Goal: Task Accomplishment & Management: Complete application form

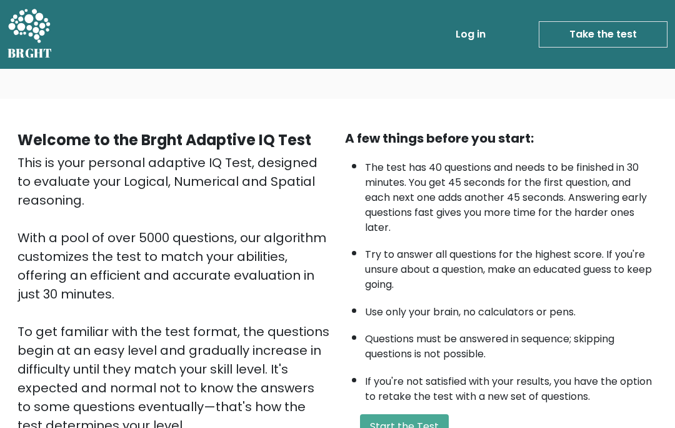
click at [605, 38] on link "Take the test" at bounding box center [603, 34] width 129 height 26
click at [585, 36] on link "Take the test" at bounding box center [603, 34] width 129 height 26
click at [622, 41] on link "Take the test" at bounding box center [603, 34] width 129 height 26
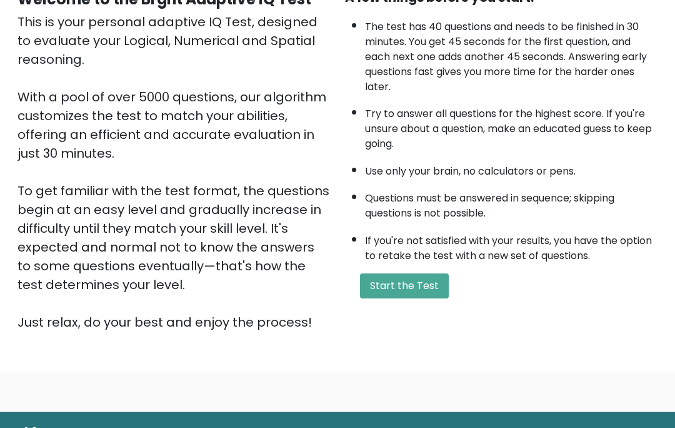
scroll to position [146, 0]
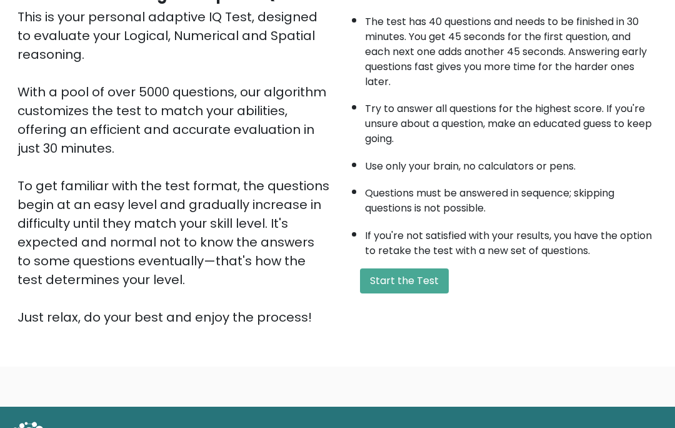
click at [398, 293] on button "Start the Test" at bounding box center [404, 280] width 89 height 25
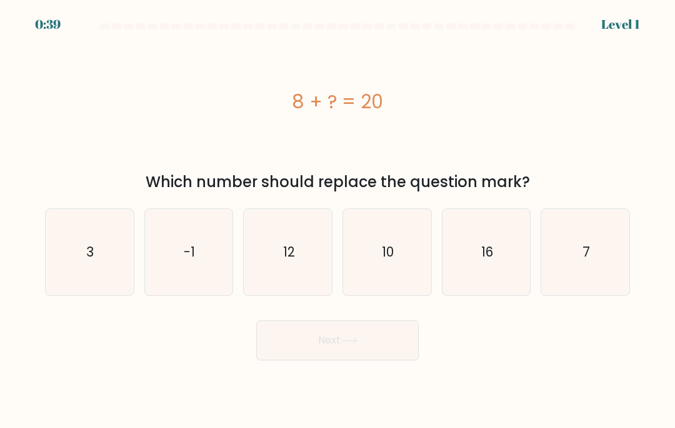
click at [299, 273] on icon "12" at bounding box center [288, 252] width 86 height 86
click at [338, 220] on input "c. 12" at bounding box center [338, 217] width 1 height 6
radio input "true"
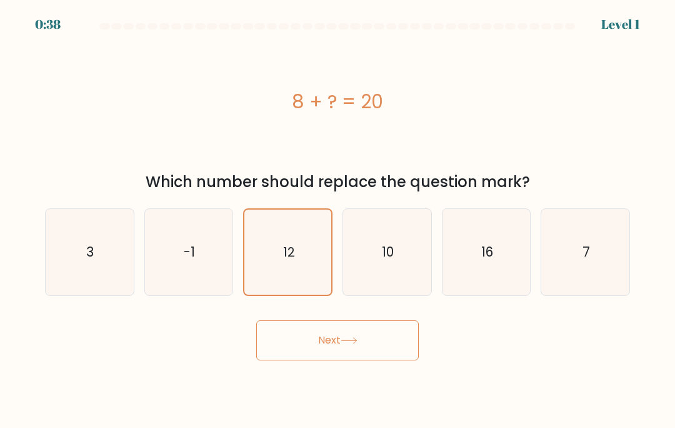
click at [361, 360] on button "Next" at bounding box center [337, 340] width 163 height 40
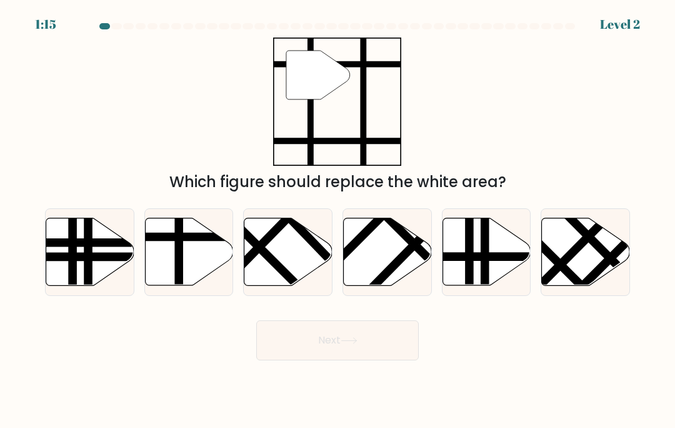
click at [172, 269] on icon at bounding box center [189, 252] width 88 height 68
click at [338, 220] on input "b." at bounding box center [338, 217] width 1 height 6
radio input "true"
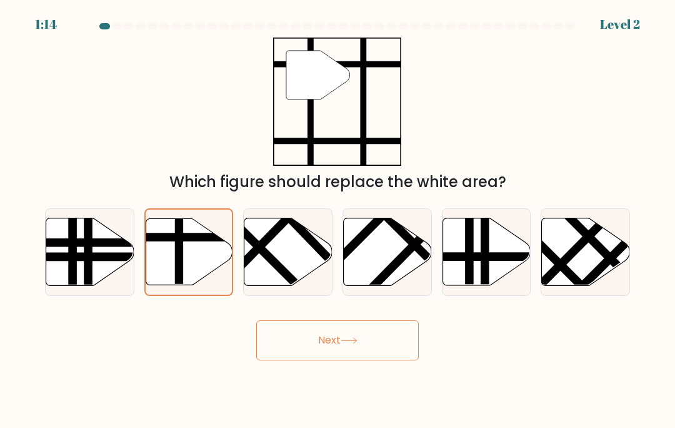
click at [338, 354] on button "Next" at bounding box center [337, 340] width 163 height 40
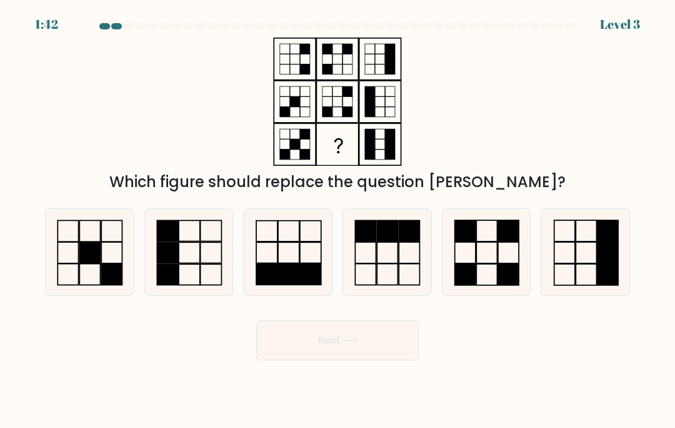
click at [463, 241] on rect at bounding box center [465, 230] width 21 height 21
click at [338, 220] on input "e." at bounding box center [338, 217] width 1 height 6
radio input "true"
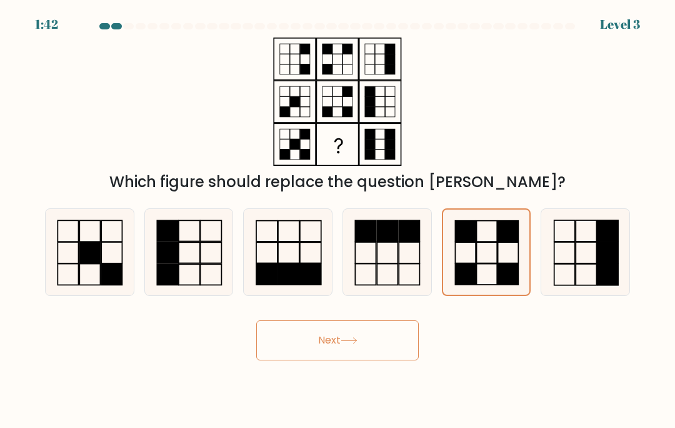
click at [348, 353] on button "Next" at bounding box center [337, 340] width 163 height 40
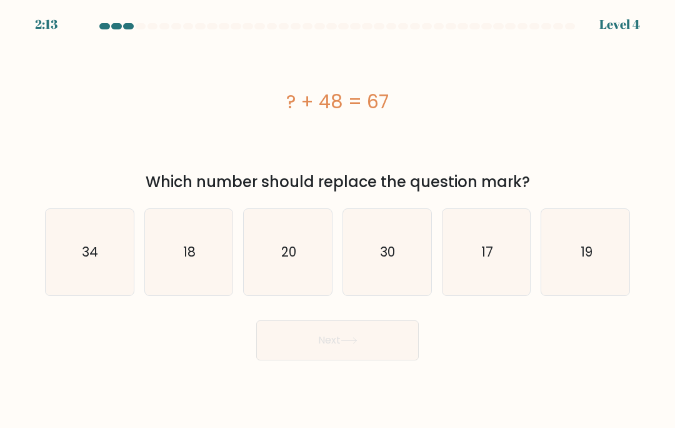
click at [563, 266] on icon "19" at bounding box center [586, 252] width 86 height 86
click at [338, 220] on input "f. 19" at bounding box center [338, 217] width 1 height 6
radio input "true"
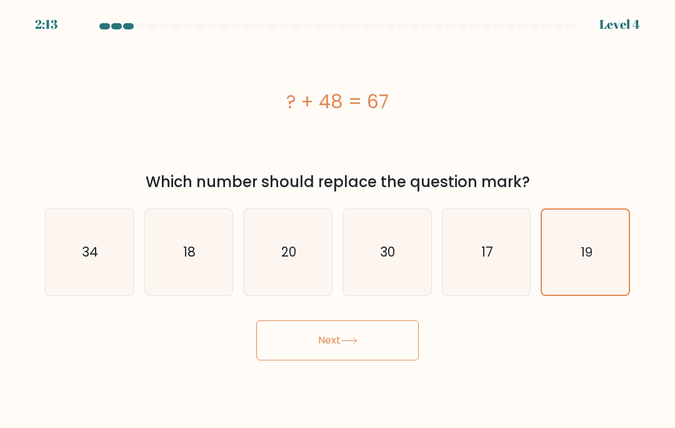
click at [366, 353] on button "Next" at bounding box center [337, 340] width 163 height 40
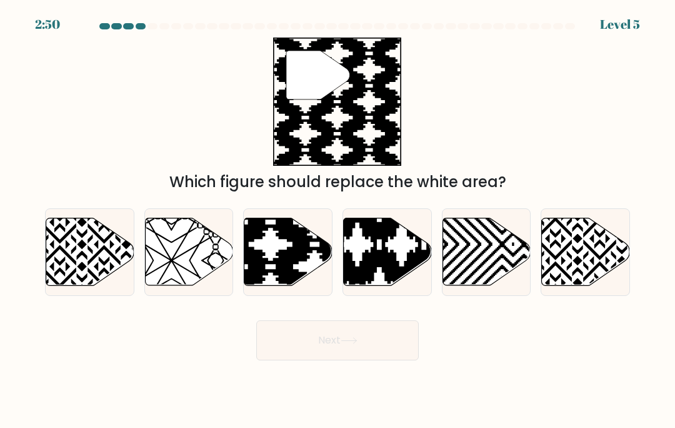
click at [317, 272] on icon at bounding box center [288, 252] width 88 height 68
click at [338, 220] on input "c." at bounding box center [338, 217] width 1 height 6
radio input "true"
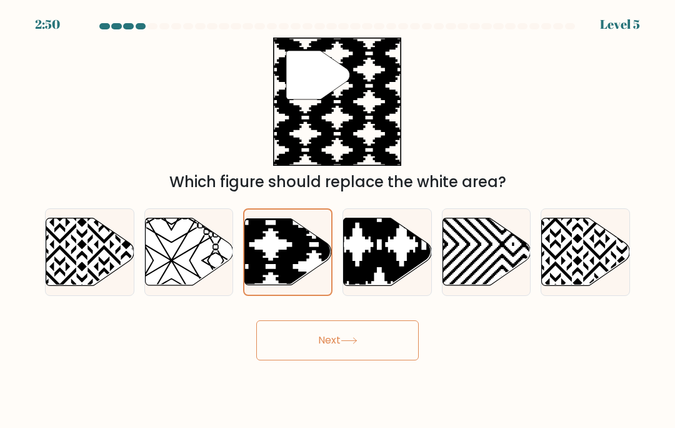
click at [316, 360] on button "Next" at bounding box center [337, 340] width 163 height 40
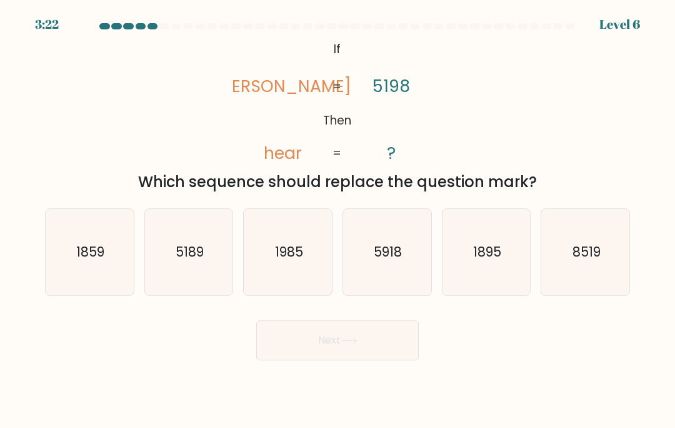
click at [306, 260] on icon "1985" at bounding box center [288, 252] width 86 height 86
click at [338, 220] on input "c. 1985" at bounding box center [338, 217] width 1 height 6
radio input "true"
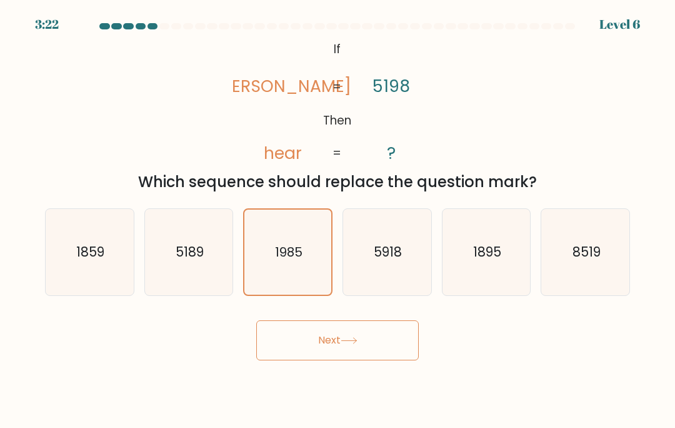
click at [352, 344] on icon at bounding box center [349, 340] width 17 height 7
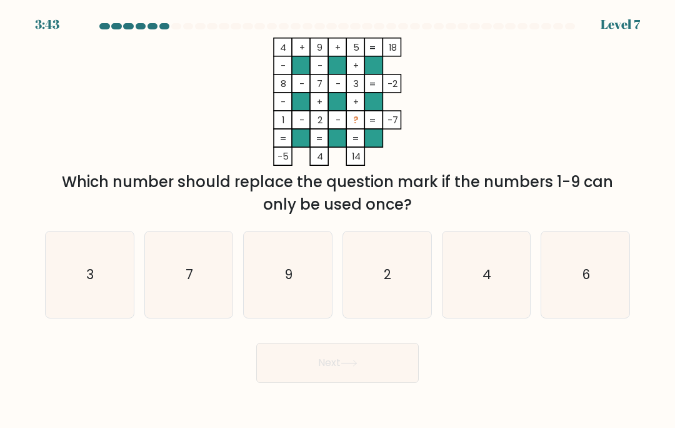
click at [591, 282] on icon "6" at bounding box center [586, 274] width 86 height 86
click at [338, 220] on input "f. 6" at bounding box center [338, 217] width 1 height 6
radio input "true"
click at [375, 383] on button "Next" at bounding box center [337, 363] width 163 height 40
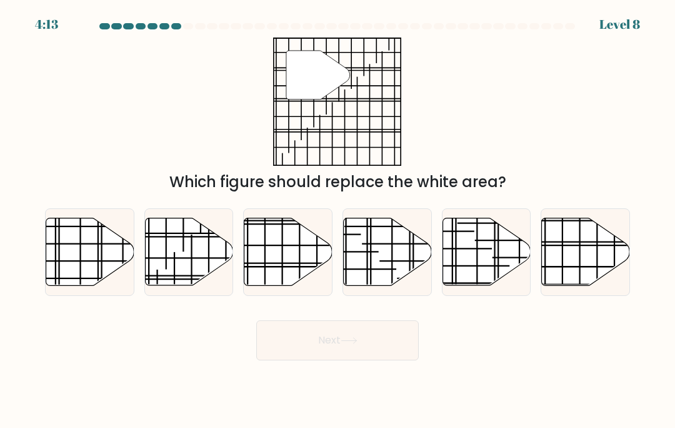
click at [611, 269] on icon at bounding box center [586, 252] width 88 height 68
click at [338, 220] on input "f." at bounding box center [338, 217] width 1 height 6
radio input "true"
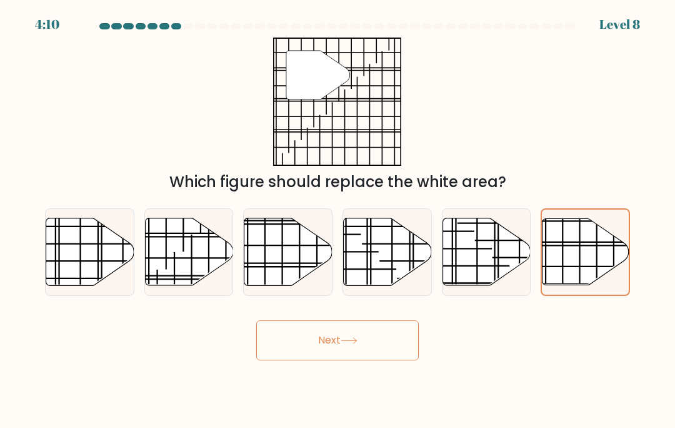
click at [364, 360] on button "Next" at bounding box center [337, 340] width 163 height 40
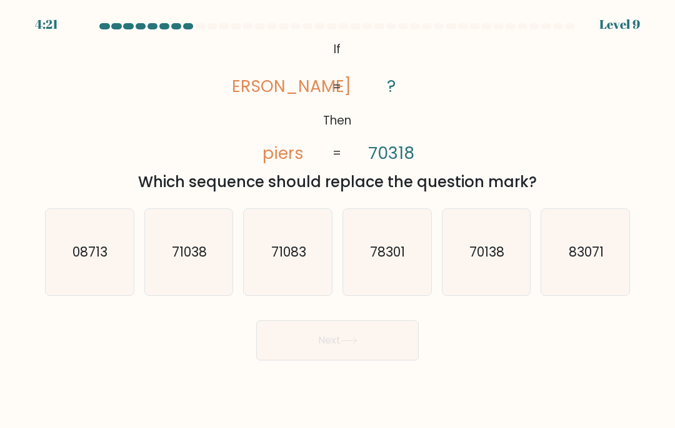
click at [201, 261] on text "71038" at bounding box center [189, 252] width 35 height 18
click at [338, 220] on input "b. 71038" at bounding box center [338, 217] width 1 height 6
radio input "true"
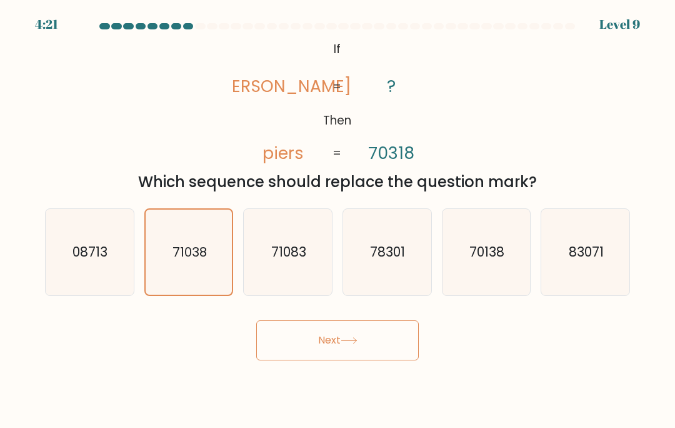
click at [326, 360] on button "Next" at bounding box center [337, 340] width 163 height 40
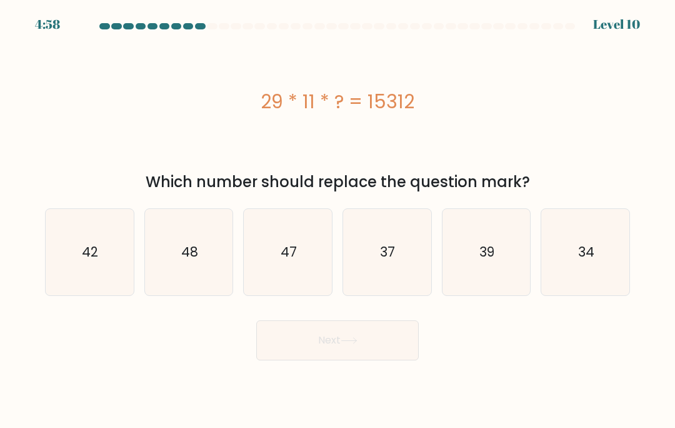
click at [182, 279] on icon "48" at bounding box center [189, 252] width 86 height 86
click at [338, 220] on input "b. 48" at bounding box center [338, 217] width 1 height 6
radio input "true"
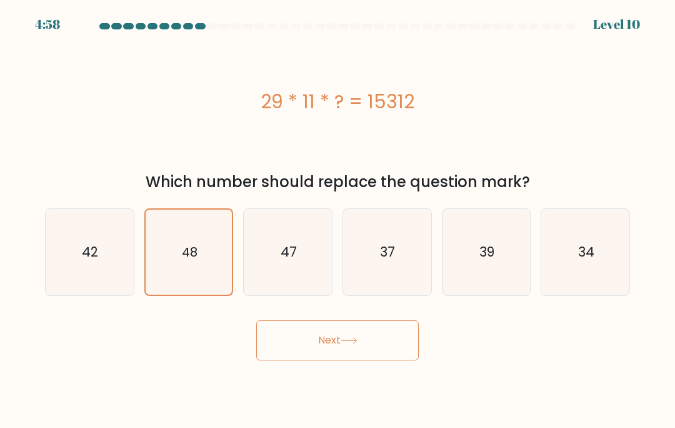
click at [348, 360] on button "Next" at bounding box center [337, 340] width 163 height 40
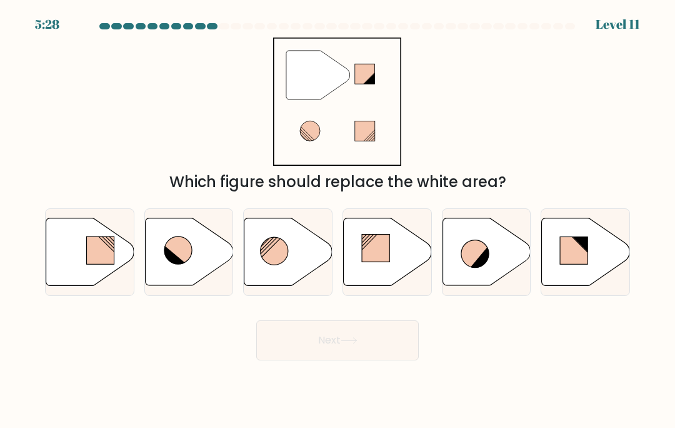
click at [210, 261] on icon at bounding box center [189, 252] width 88 height 68
click at [338, 220] on input "b." at bounding box center [338, 217] width 1 height 6
radio input "true"
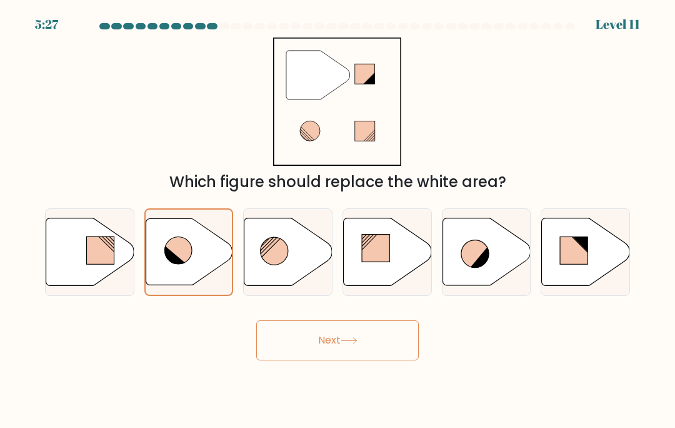
click at [340, 360] on button "Next" at bounding box center [337, 340] width 163 height 40
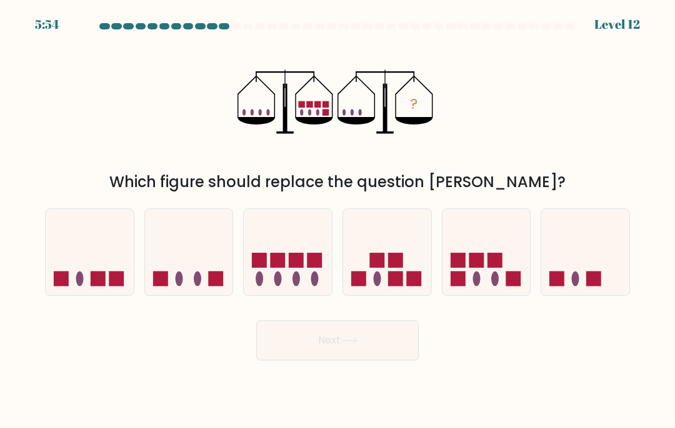
click at [486, 284] on icon at bounding box center [487, 252] width 88 height 73
click at [338, 220] on input "e." at bounding box center [338, 217] width 1 height 6
radio input "true"
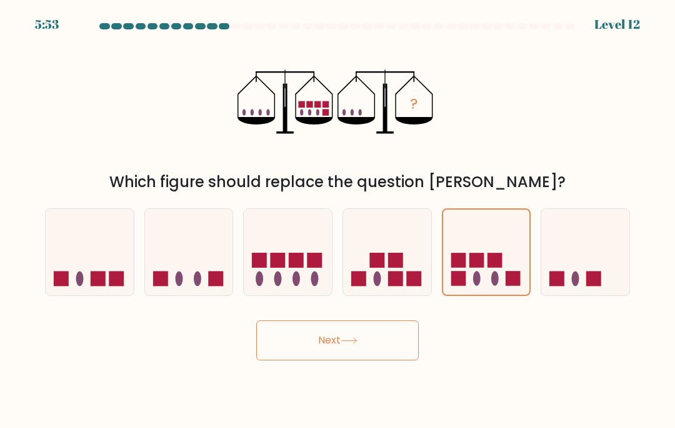
click at [351, 360] on button "Next" at bounding box center [337, 340] width 163 height 40
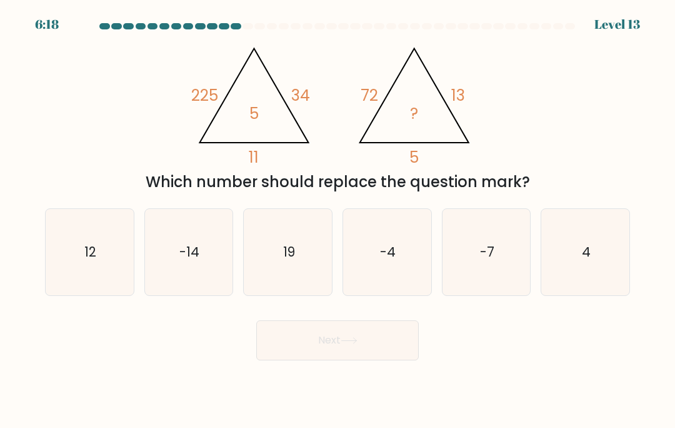
click at [475, 260] on icon "-7" at bounding box center [486, 252] width 86 height 86
click at [338, 220] on input "e. -7" at bounding box center [338, 217] width 1 height 6
radio input "true"
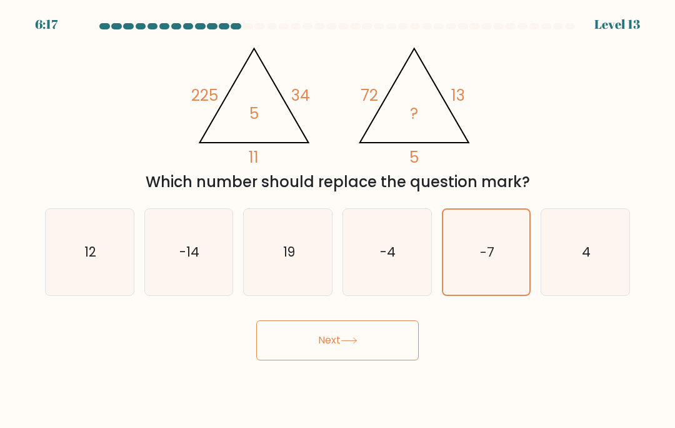
click at [326, 358] on button "Next" at bounding box center [337, 340] width 163 height 40
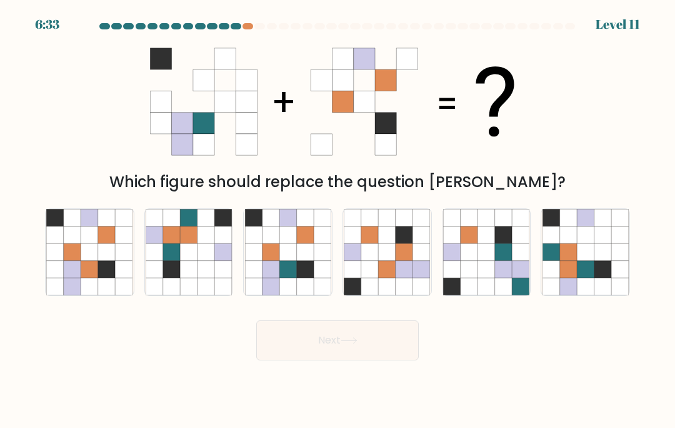
click at [286, 260] on icon at bounding box center [287, 251] width 17 height 17
click at [338, 220] on input "c." at bounding box center [338, 217] width 1 height 6
radio input "true"
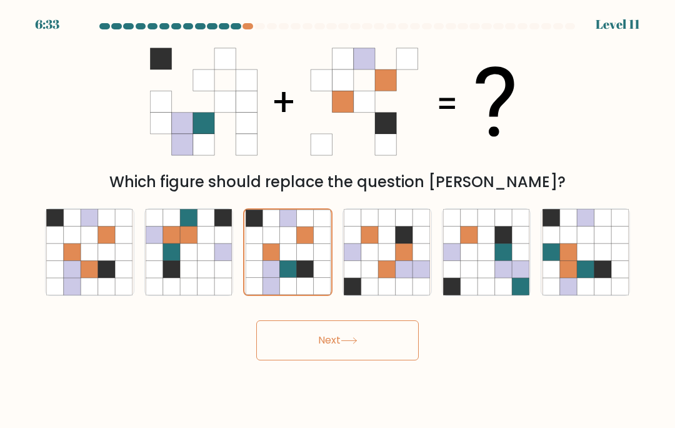
click at [318, 360] on button "Next" at bounding box center [337, 340] width 163 height 40
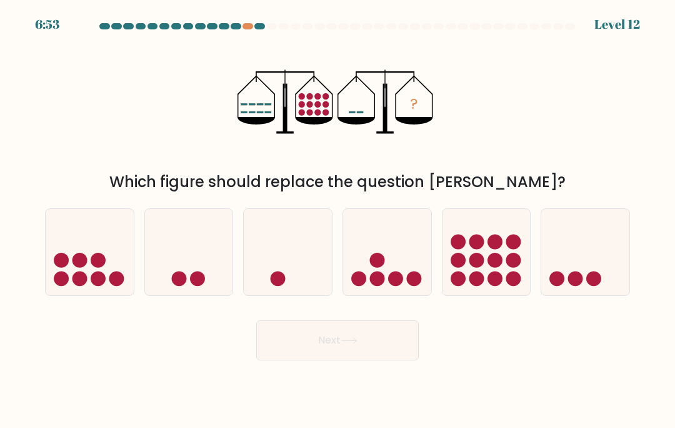
click at [575, 286] on circle at bounding box center [575, 278] width 15 height 15
click at [338, 220] on input "f." at bounding box center [338, 217] width 1 height 6
radio input "true"
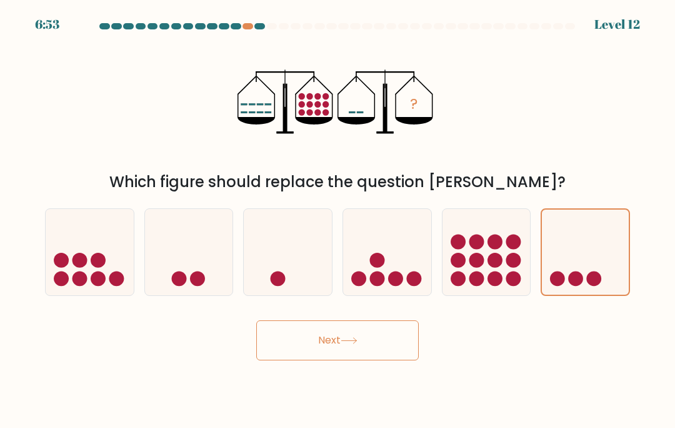
click at [319, 352] on button "Next" at bounding box center [337, 340] width 163 height 40
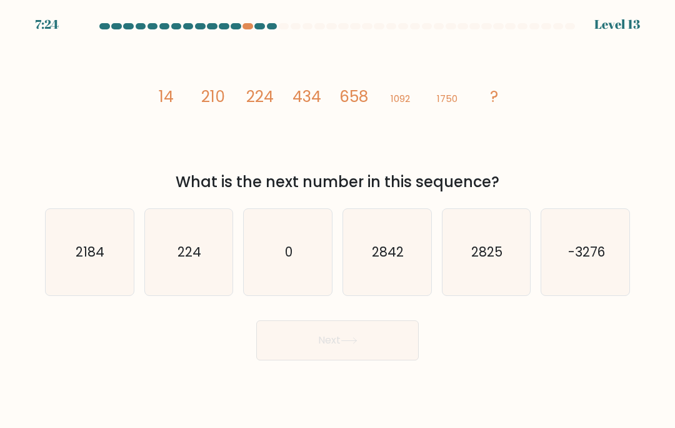
click at [87, 281] on icon "2184" at bounding box center [89, 252] width 86 height 86
click at [338, 220] on input "a. 2184" at bounding box center [338, 217] width 1 height 6
radio input "true"
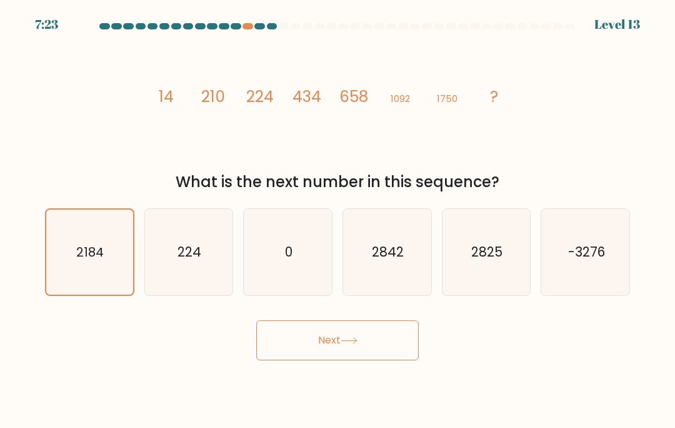
click at [298, 353] on button "Next" at bounding box center [337, 340] width 163 height 40
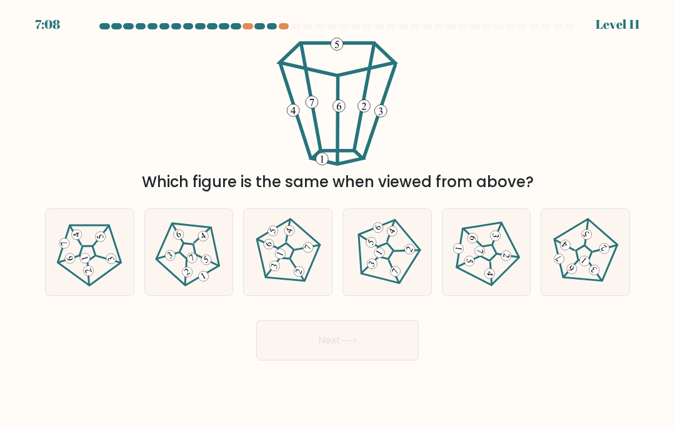
click at [284, 263] on icon at bounding box center [287, 252] width 69 height 69
click at [338, 220] on input "c." at bounding box center [338, 217] width 1 height 6
radio input "true"
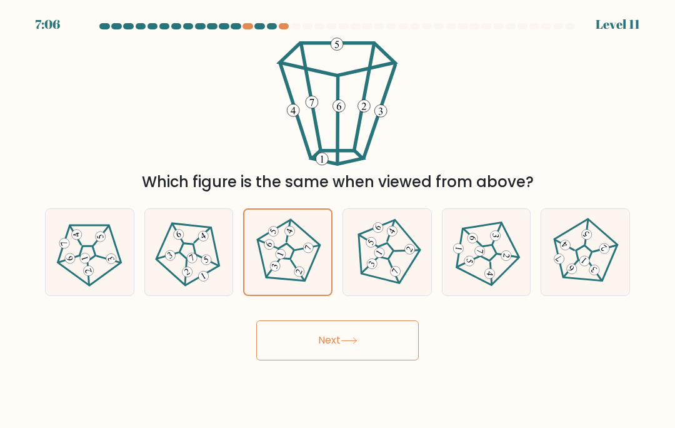
click at [304, 360] on button "Next" at bounding box center [337, 340] width 163 height 40
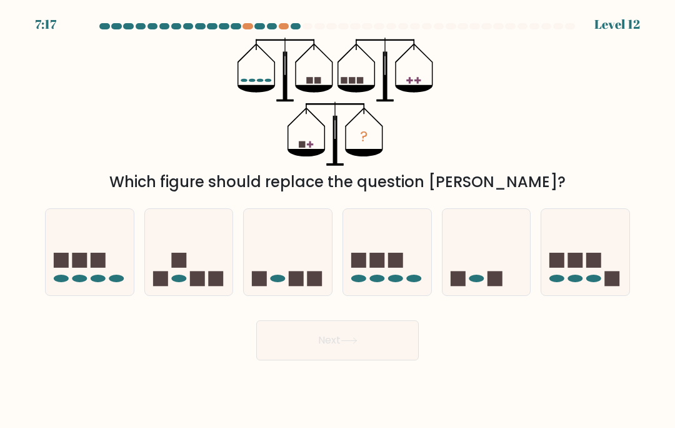
click at [463, 285] on icon at bounding box center [487, 252] width 88 height 73
click at [338, 220] on input "e." at bounding box center [338, 217] width 1 height 6
radio input "true"
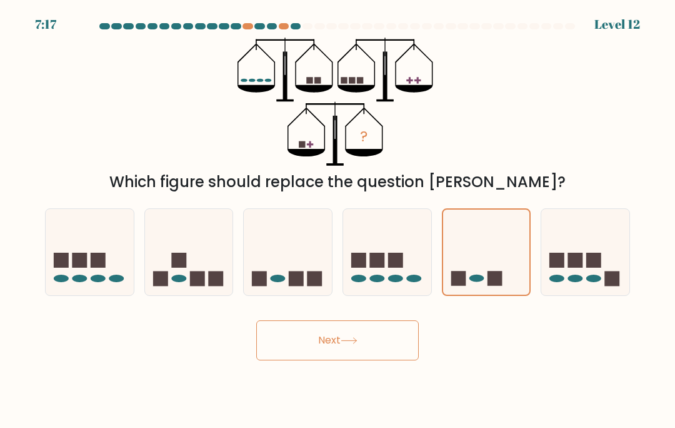
click at [370, 353] on button "Next" at bounding box center [337, 340] width 163 height 40
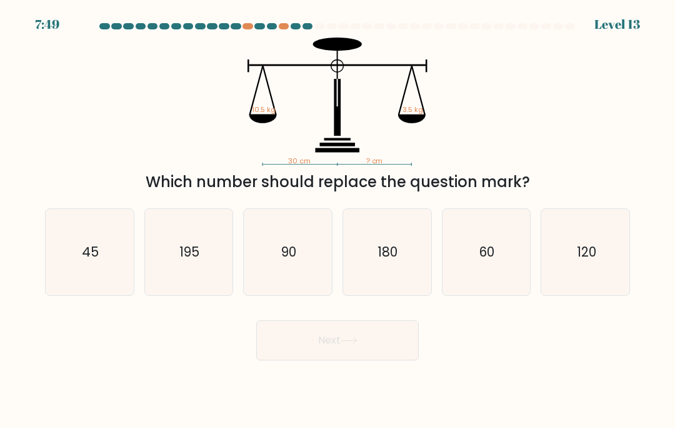
click at [586, 296] on div "120" at bounding box center [585, 252] width 89 height 88
click at [338, 220] on input "f. 120" at bounding box center [338, 217] width 1 height 6
radio input "true"
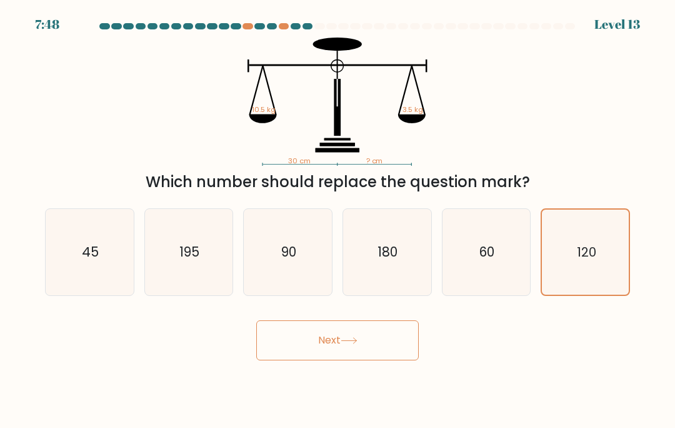
click at [308, 346] on button "Next" at bounding box center [337, 340] width 163 height 40
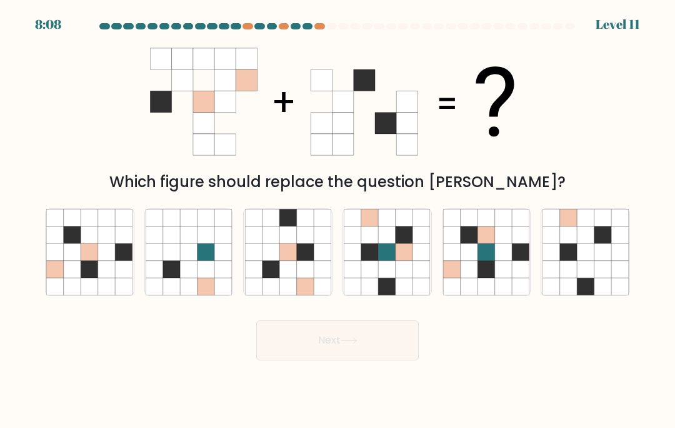
click at [58, 226] on icon at bounding box center [55, 217] width 17 height 17
click at [338, 220] on input "a." at bounding box center [338, 217] width 1 height 6
radio input "true"
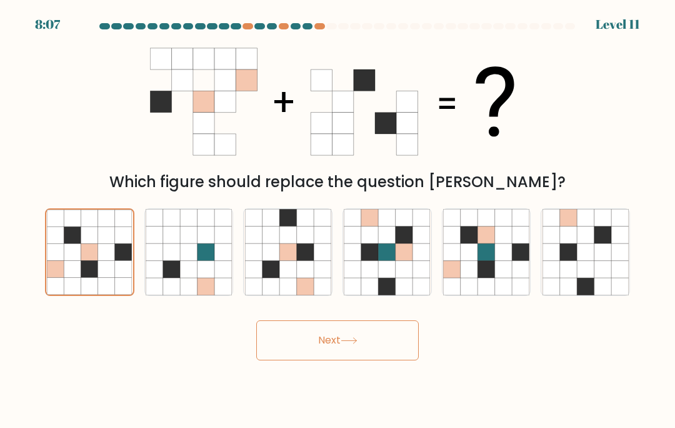
click at [311, 360] on button "Next" at bounding box center [337, 340] width 163 height 40
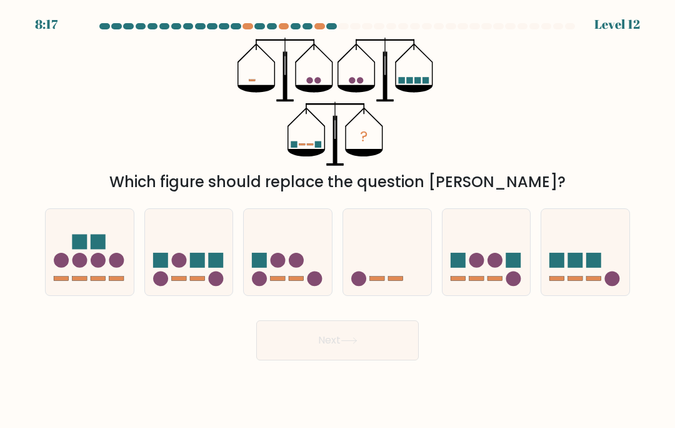
click at [311, 247] on icon at bounding box center [288, 252] width 88 height 73
click at [338, 220] on input "c." at bounding box center [338, 217] width 1 height 6
radio input "true"
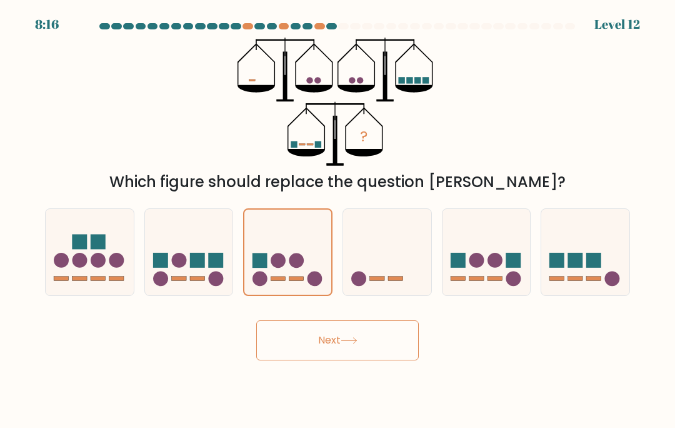
click at [290, 360] on button "Next" at bounding box center [337, 340] width 163 height 40
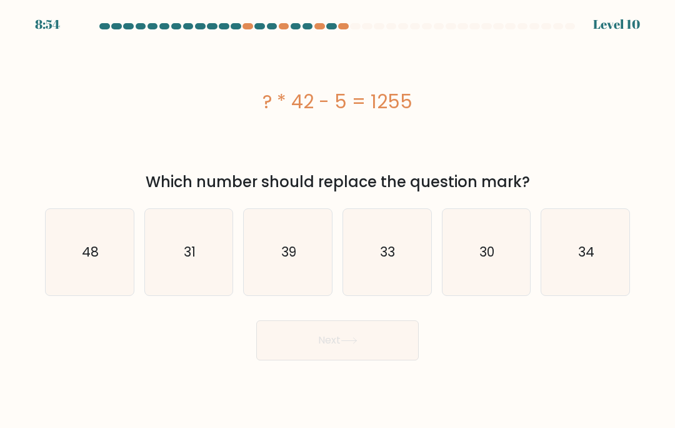
click at [614, 224] on div "34" at bounding box center [585, 252] width 89 height 88
click at [338, 220] on input "f. 34" at bounding box center [338, 217] width 1 height 6
radio input "true"
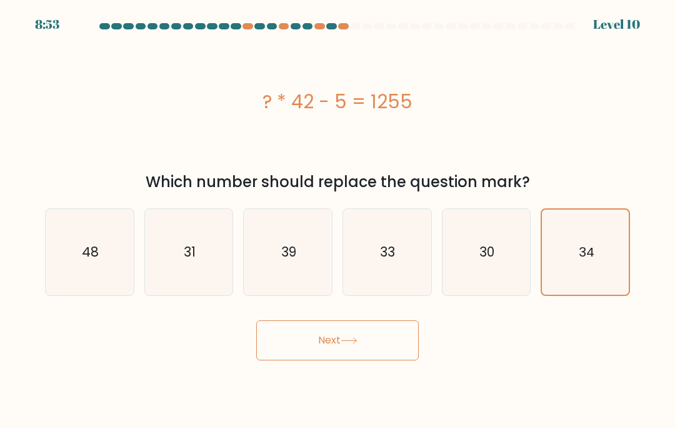
click at [348, 351] on button "Next" at bounding box center [337, 340] width 163 height 40
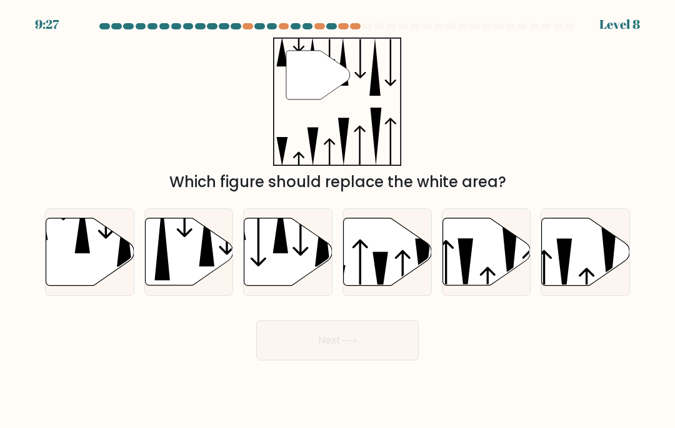
click at [91, 274] on icon at bounding box center [90, 252] width 88 height 68
click at [338, 220] on input "a." at bounding box center [338, 217] width 1 height 6
radio input "true"
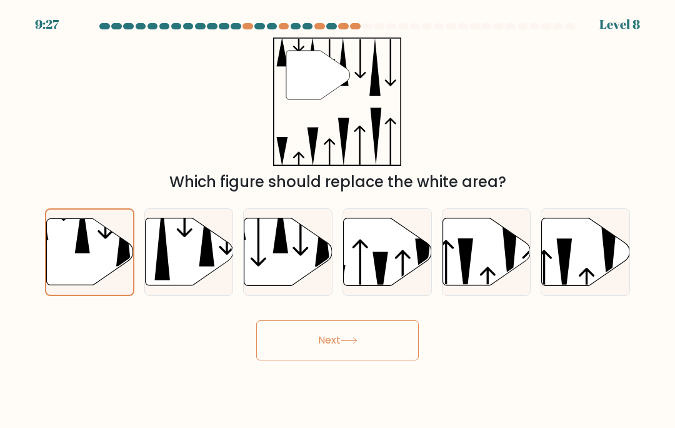
click at [319, 354] on button "Next" at bounding box center [337, 340] width 163 height 40
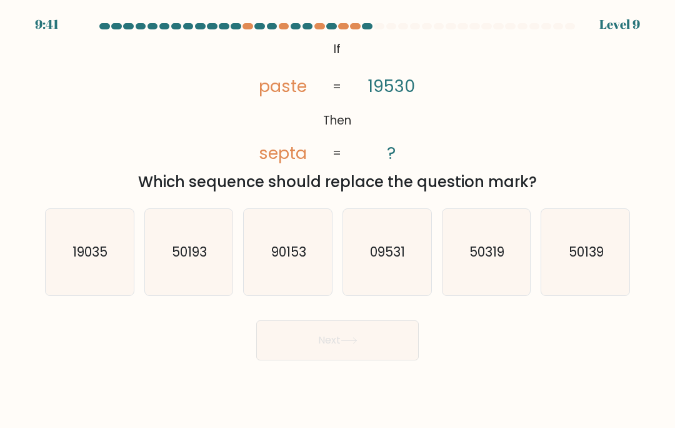
click at [596, 289] on icon "50139" at bounding box center [586, 252] width 86 height 86
click at [338, 220] on input "f. 50139" at bounding box center [338, 217] width 1 height 6
radio input "true"
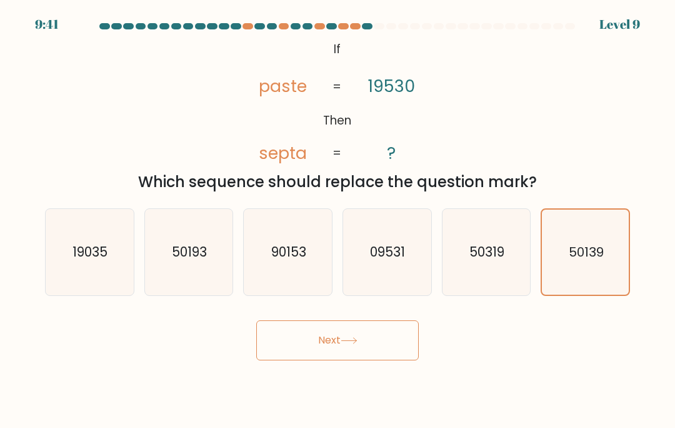
click at [362, 357] on button "Next" at bounding box center [337, 340] width 163 height 40
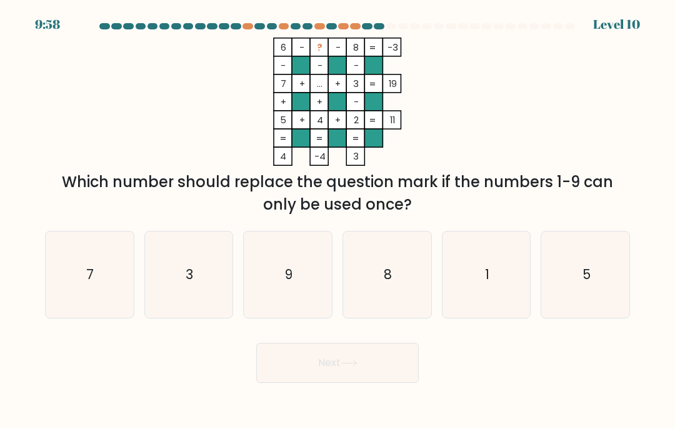
click at [284, 303] on icon "9" at bounding box center [288, 274] width 86 height 86
click at [338, 220] on input "c. 9" at bounding box center [338, 217] width 1 height 6
radio input "true"
click at [331, 372] on button "Next" at bounding box center [337, 363] width 163 height 40
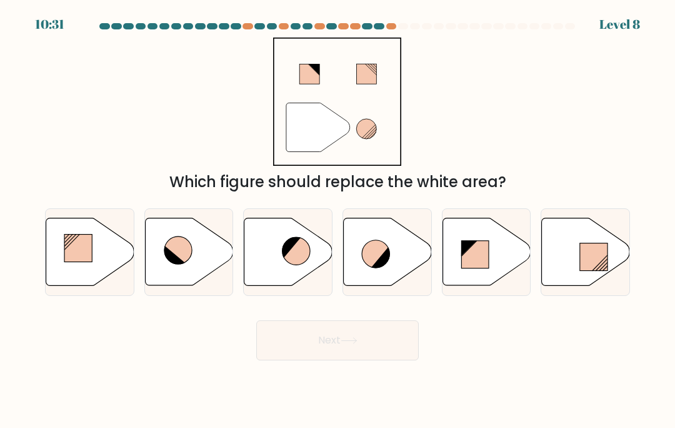
click at [380, 268] on icon at bounding box center [381, 257] width 21 height 22
click at [338, 220] on input "d." at bounding box center [338, 217] width 1 height 6
radio input "true"
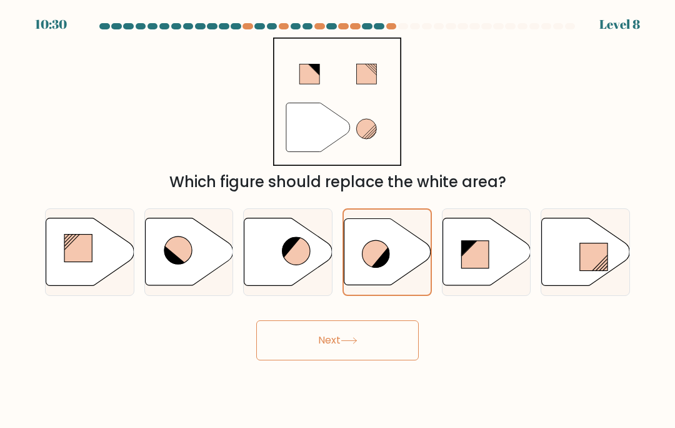
click at [352, 344] on icon at bounding box center [349, 340] width 17 height 7
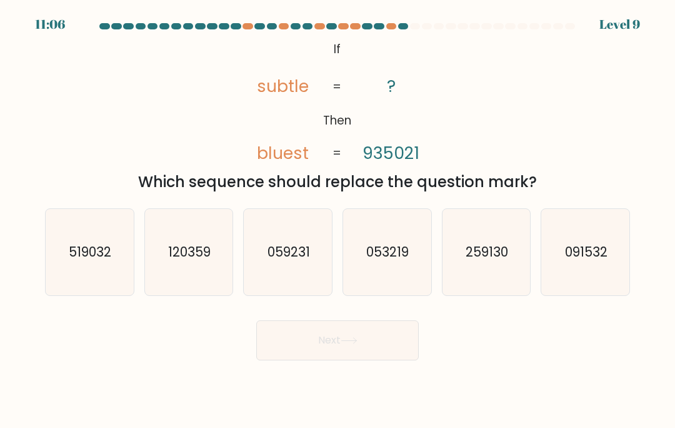
click at [485, 261] on text "259130" at bounding box center [487, 252] width 43 height 18
click at [338, 220] on input "e. 259130" at bounding box center [338, 217] width 1 height 6
radio input "true"
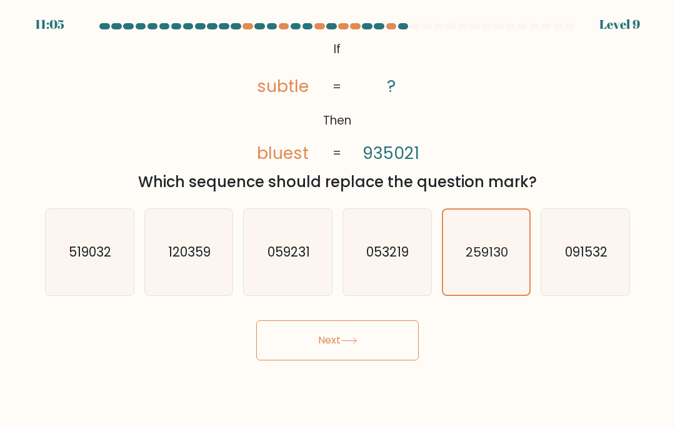
click at [368, 350] on button "Next" at bounding box center [337, 340] width 163 height 40
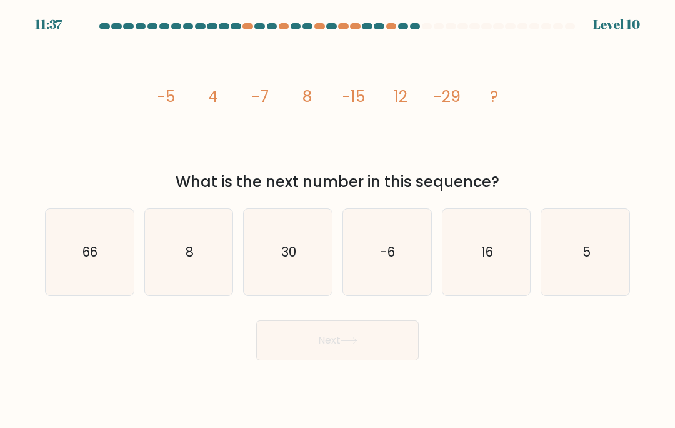
click at [611, 274] on icon "5" at bounding box center [586, 252] width 86 height 86
click at [338, 220] on input "f. 5" at bounding box center [338, 217] width 1 height 6
radio input "true"
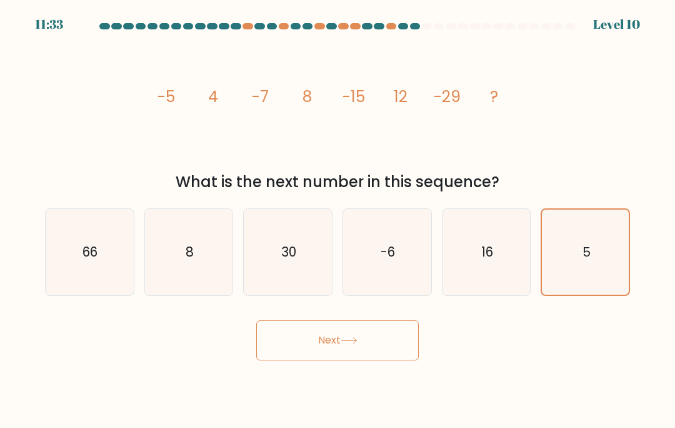
click at [498, 258] on icon "16" at bounding box center [486, 252] width 86 height 86
click at [338, 220] on input "e. 16" at bounding box center [338, 217] width 1 height 6
radio input "true"
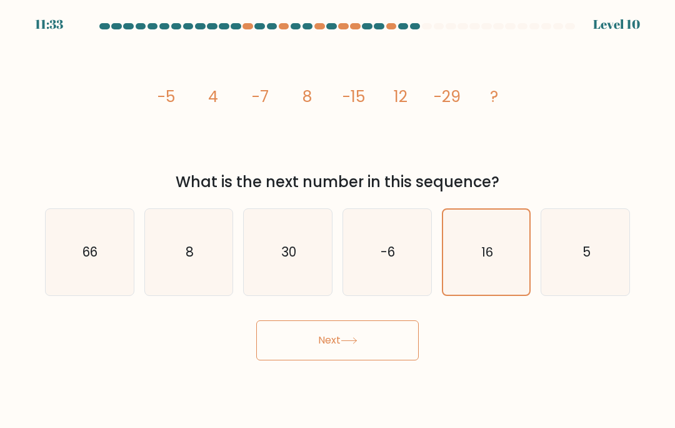
click at [367, 360] on button "Next" at bounding box center [337, 340] width 163 height 40
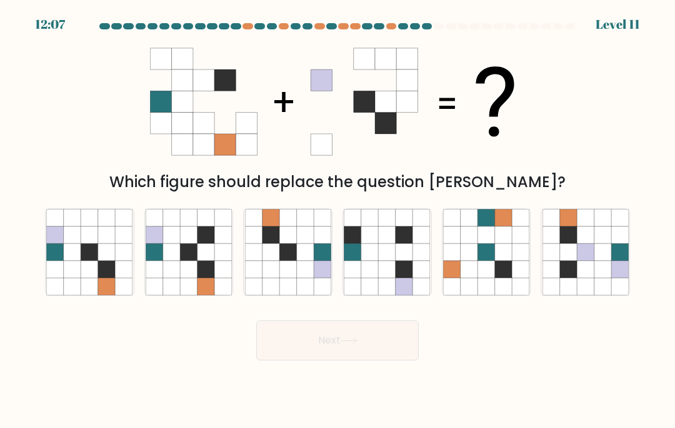
click at [183, 278] on icon at bounding box center [188, 269] width 17 height 17
click at [338, 220] on input "b." at bounding box center [338, 217] width 1 height 6
radio input "true"
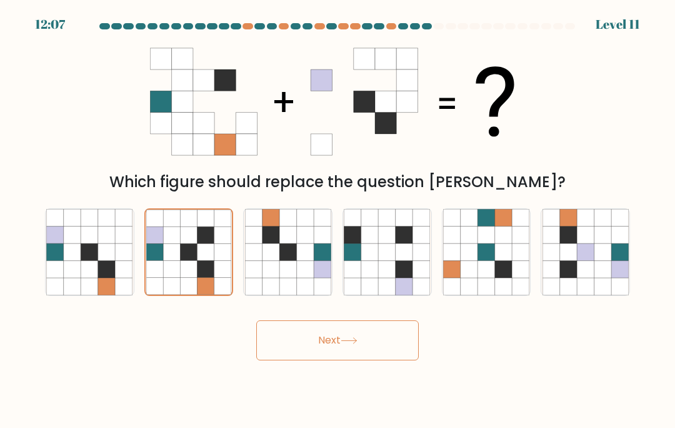
click at [345, 360] on button "Next" at bounding box center [337, 340] width 163 height 40
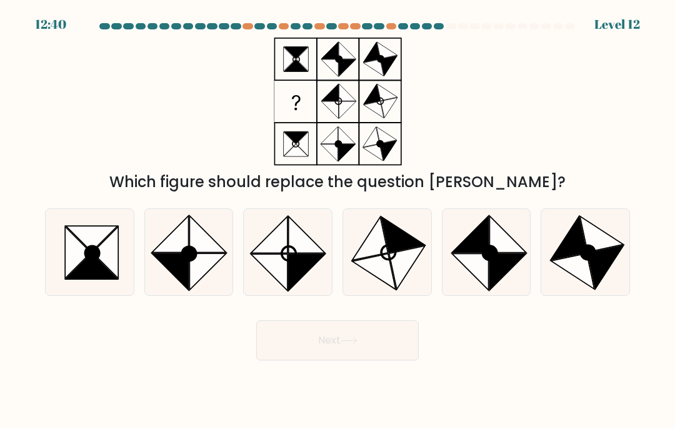
click at [93, 260] on icon at bounding box center [93, 253] width 14 height 14
click at [338, 220] on input "a." at bounding box center [338, 217] width 1 height 6
radio input "true"
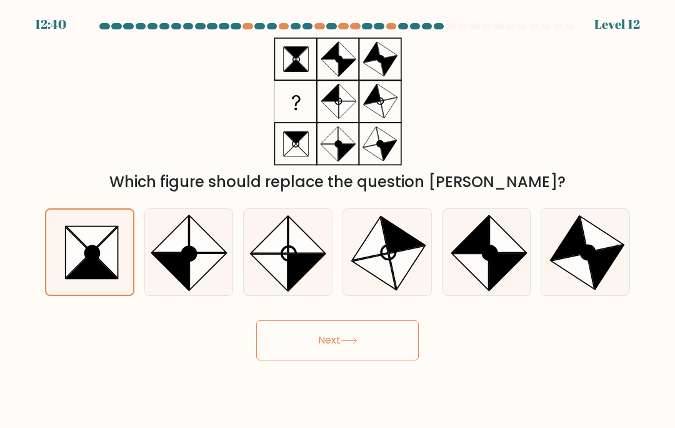
click at [306, 355] on button "Next" at bounding box center [337, 340] width 163 height 40
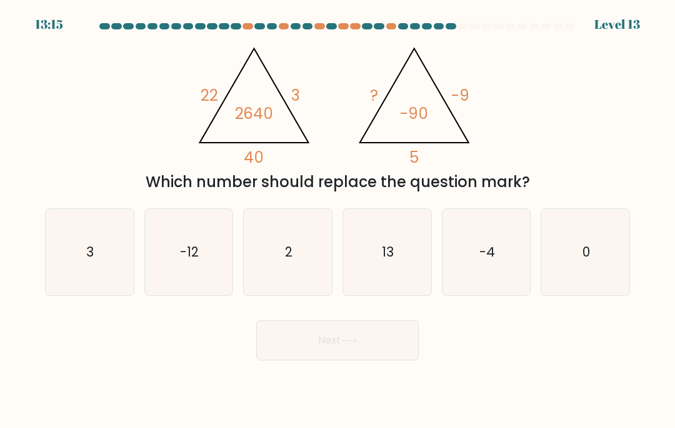
click at [378, 279] on icon "13" at bounding box center [387, 252] width 86 height 86
click at [338, 220] on input "d. 13" at bounding box center [338, 217] width 1 height 6
radio input "true"
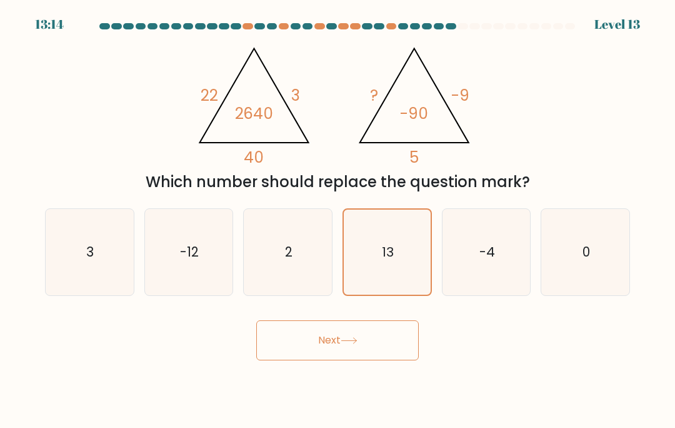
click at [348, 346] on button "Next" at bounding box center [337, 340] width 163 height 40
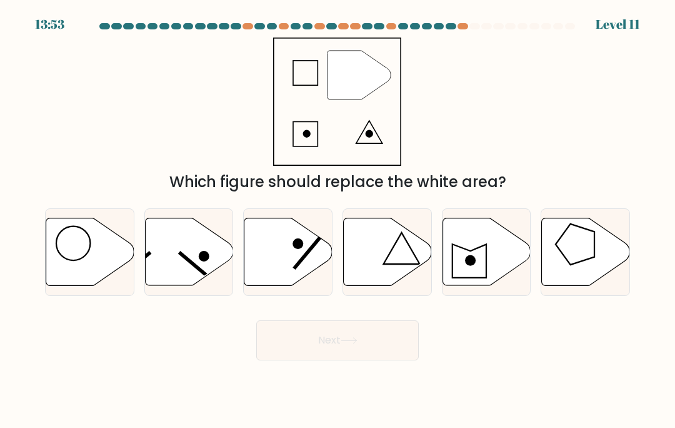
click at [405, 286] on icon at bounding box center [388, 252] width 88 height 68
click at [338, 220] on input "d." at bounding box center [338, 217] width 1 height 6
radio input "true"
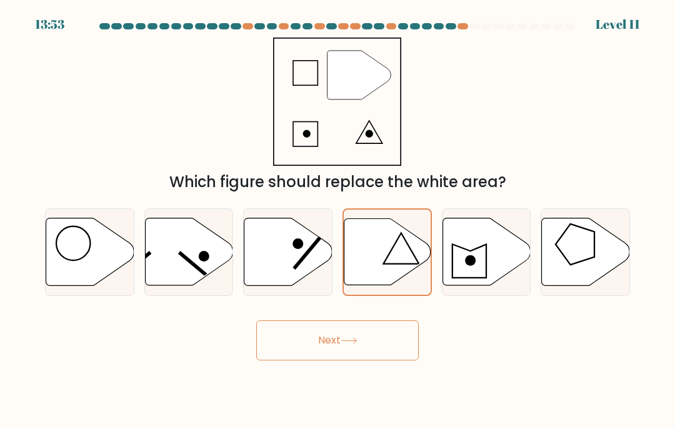
click at [363, 360] on button "Next" at bounding box center [337, 340] width 163 height 40
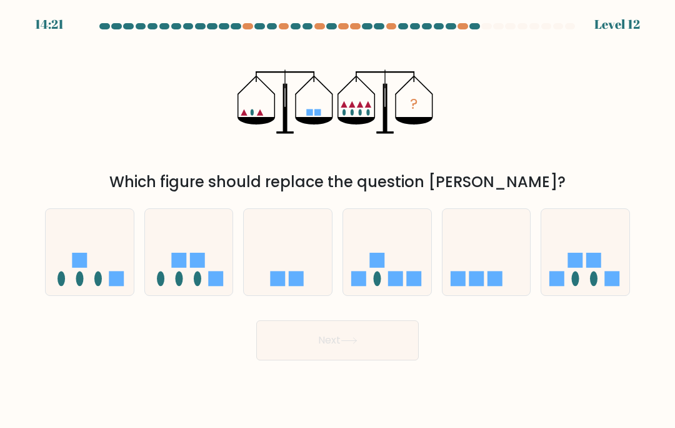
click at [393, 283] on icon at bounding box center [387, 252] width 88 height 73
click at [338, 220] on input "d." at bounding box center [338, 217] width 1 height 6
radio input "true"
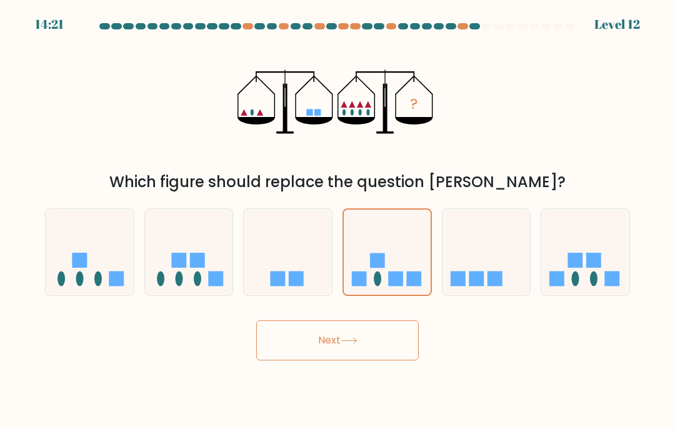
click at [357, 344] on icon at bounding box center [349, 340] width 17 height 7
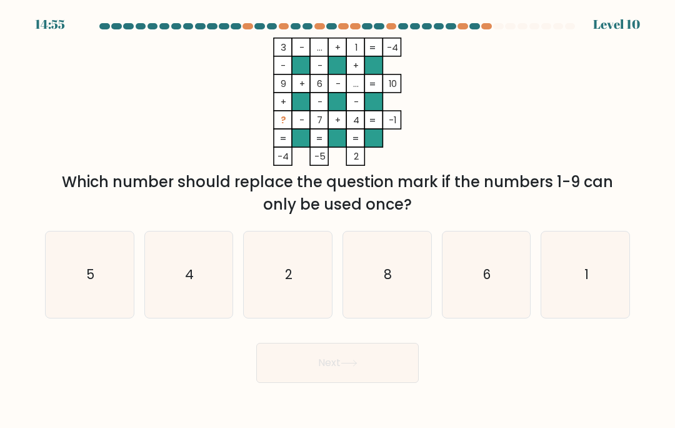
click at [392, 283] on text "8" at bounding box center [388, 274] width 8 height 18
click at [338, 220] on input "d. 8" at bounding box center [338, 217] width 1 height 6
radio input "true"
click at [341, 379] on button "Next" at bounding box center [337, 363] width 163 height 40
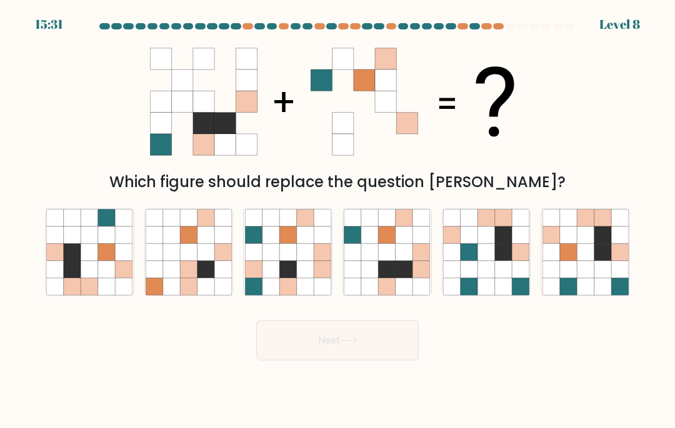
click at [363, 294] on icon at bounding box center [369, 286] width 17 height 17
click at [338, 220] on input "d." at bounding box center [338, 217] width 1 height 6
radio input "true"
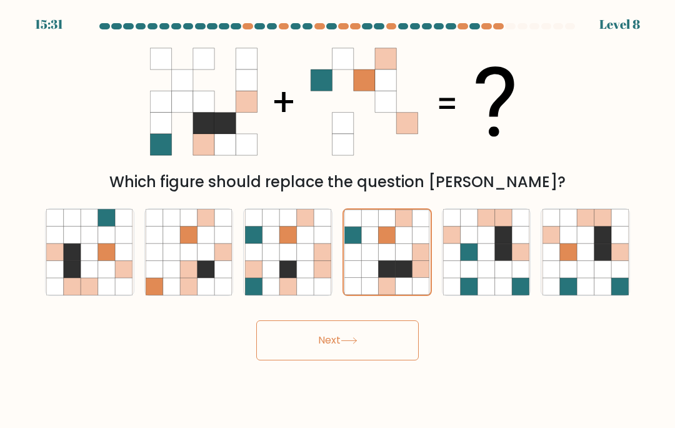
click at [349, 344] on icon at bounding box center [349, 340] width 17 height 7
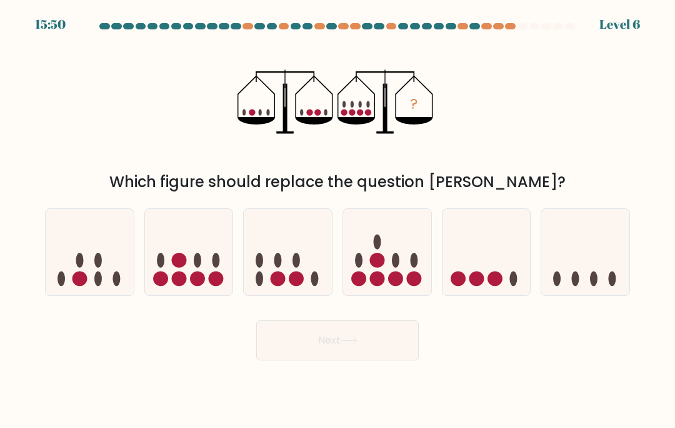
click at [99, 284] on icon at bounding box center [90, 252] width 88 height 73
click at [338, 220] on input "a." at bounding box center [338, 217] width 1 height 6
radio input "true"
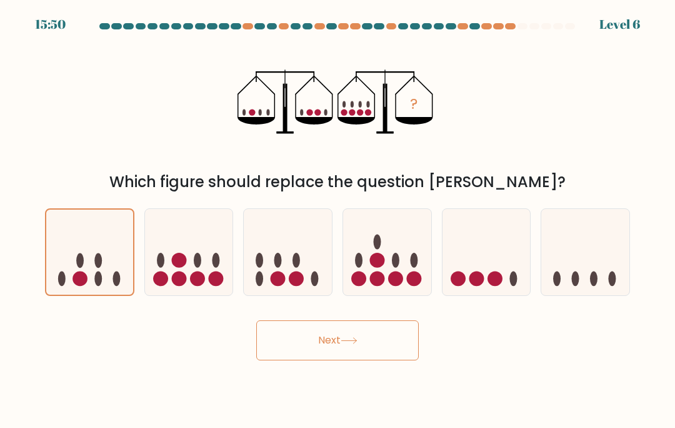
click at [345, 344] on icon at bounding box center [349, 340] width 17 height 7
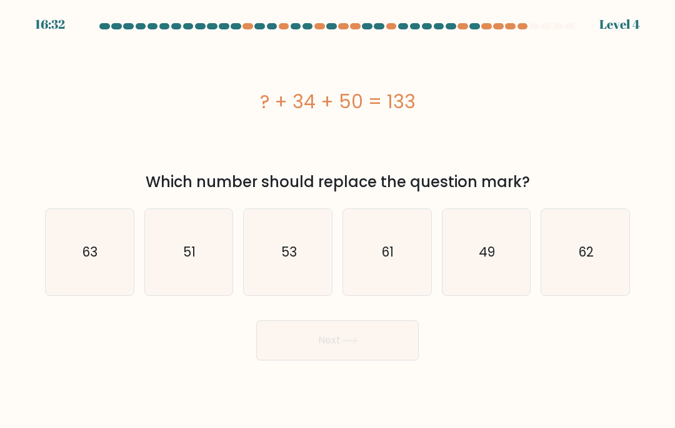
click at [399, 276] on icon "61" at bounding box center [387, 252] width 86 height 86
click at [338, 220] on input "d. 61" at bounding box center [338, 217] width 1 height 6
radio input "true"
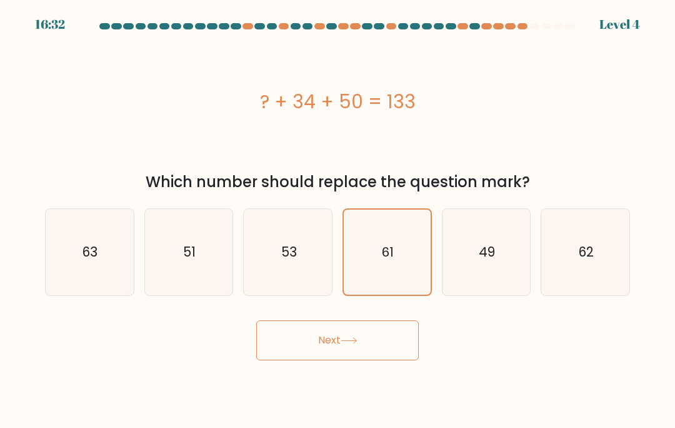
click at [341, 360] on button "Next" at bounding box center [337, 340] width 163 height 40
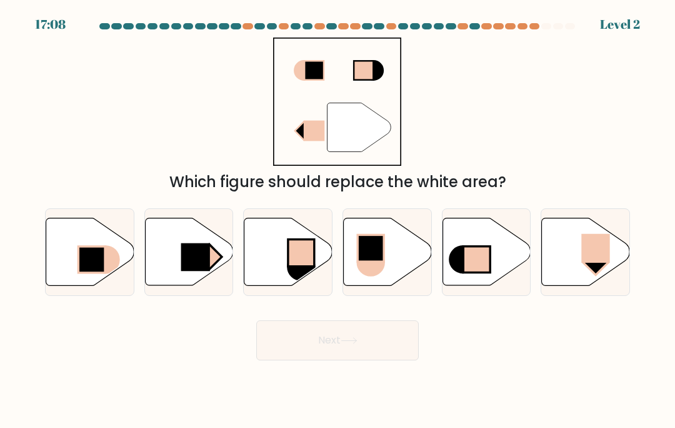
click at [171, 286] on icon at bounding box center [189, 252] width 88 height 68
click at [338, 220] on input "b." at bounding box center [338, 217] width 1 height 6
radio input "true"
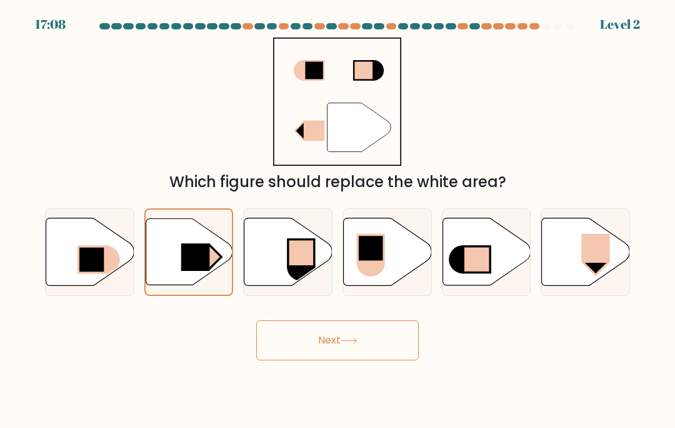
click at [314, 350] on button "Next" at bounding box center [337, 340] width 163 height 40
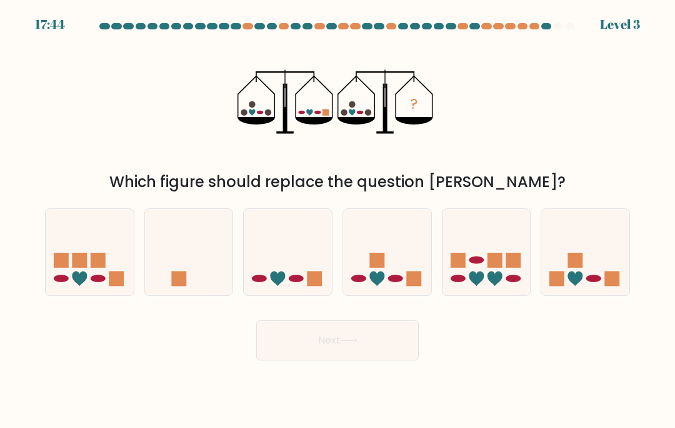
click at [299, 271] on icon at bounding box center [288, 252] width 88 height 73
click at [338, 220] on input "c." at bounding box center [338, 217] width 1 height 6
radio input "true"
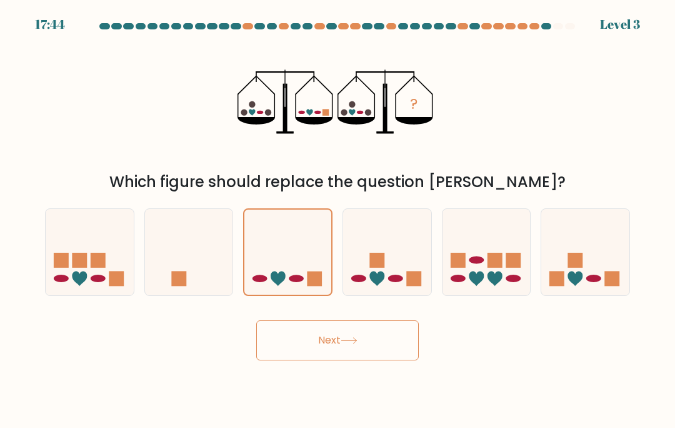
click at [311, 338] on button "Next" at bounding box center [337, 340] width 163 height 40
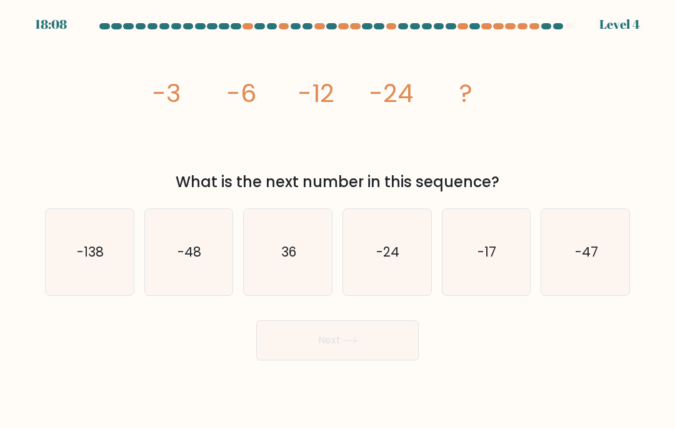
click at [198, 289] on icon "-48" at bounding box center [189, 252] width 86 height 86
click at [338, 220] on input "b. -48" at bounding box center [338, 217] width 1 height 6
radio input "true"
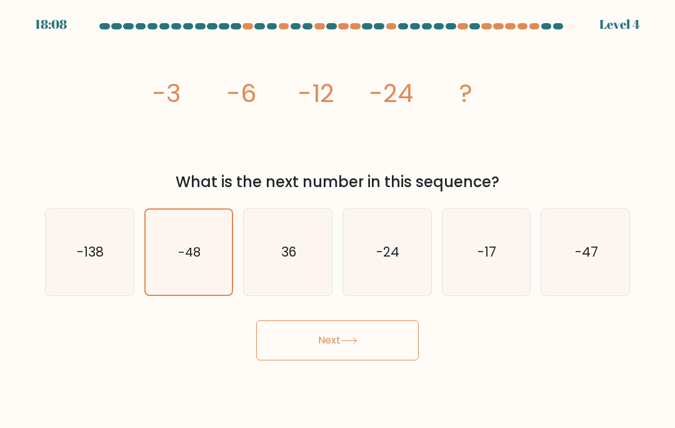
click at [321, 351] on button "Next" at bounding box center [337, 340] width 163 height 40
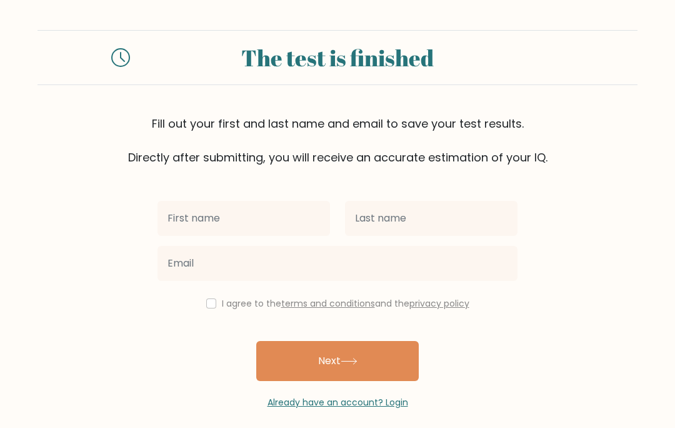
click at [284, 372] on button "Next" at bounding box center [337, 361] width 163 height 40
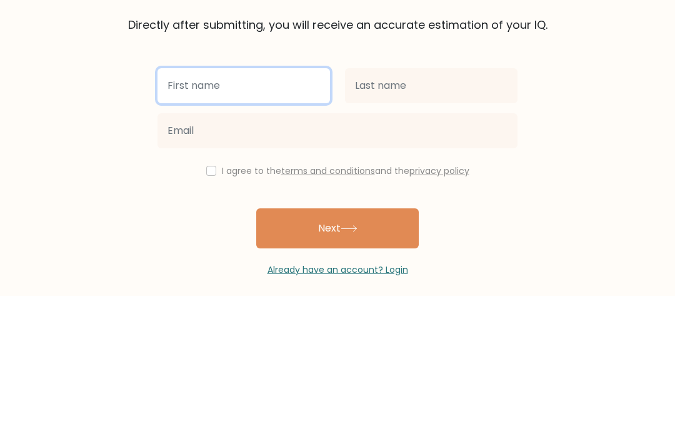
type input "Mackenzie"
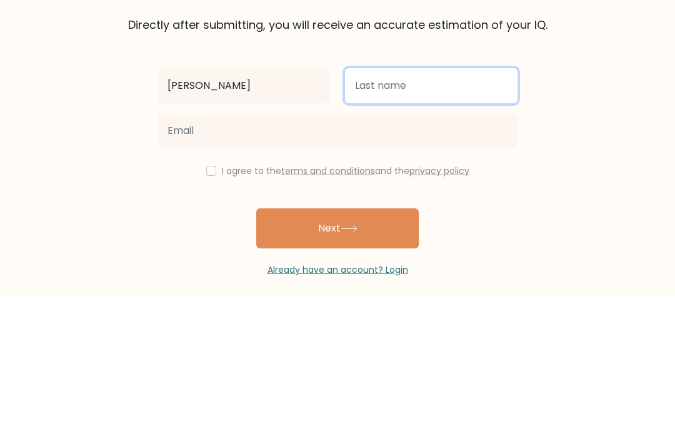
type input "G"
type input "Gregory"
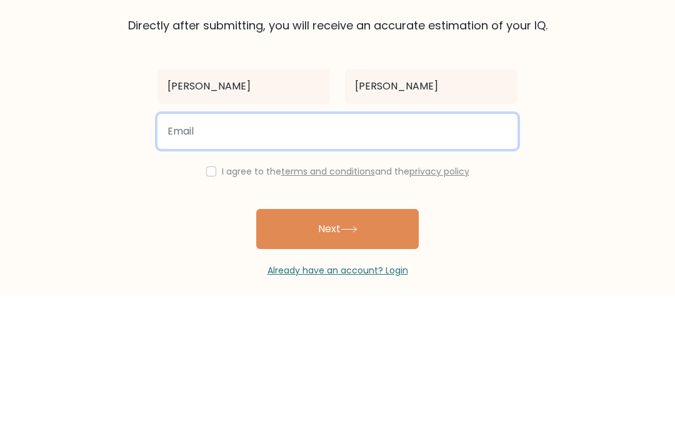
type input "mgreg77@eq.edu.au"
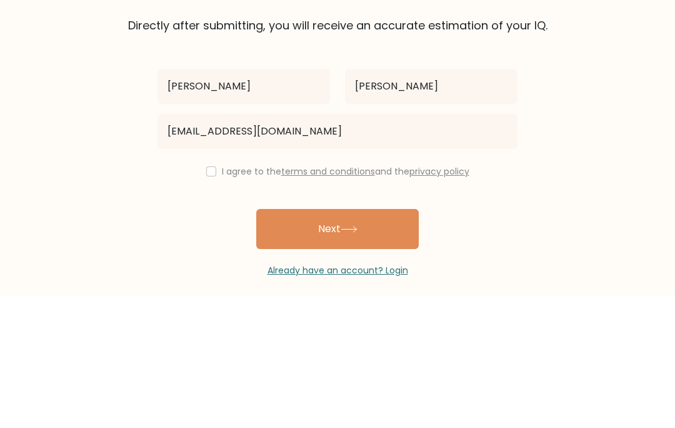
scroll to position [55, 0]
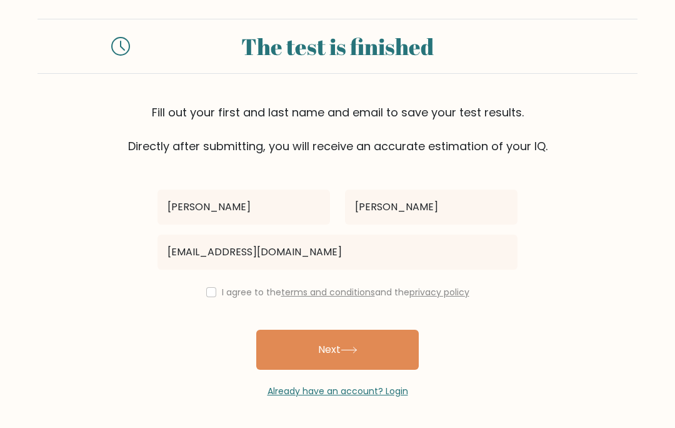
click at [335, 330] on button "Next" at bounding box center [337, 350] width 163 height 40
click at [211, 287] on input "checkbox" at bounding box center [211, 292] width 10 height 10
checkbox input "true"
click at [299, 330] on button "Next" at bounding box center [337, 350] width 163 height 40
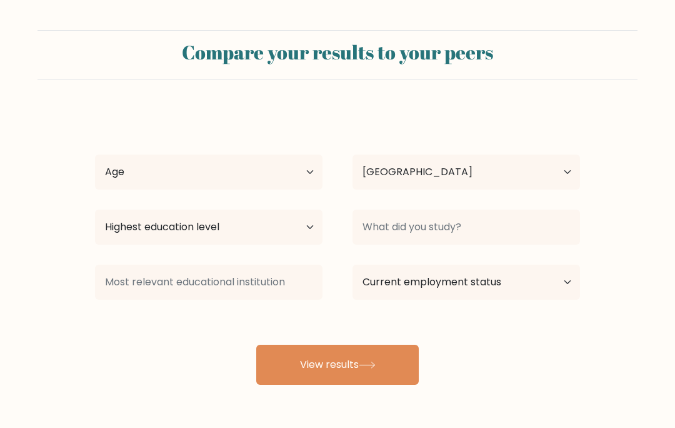
select select "AU"
click at [335, 365] on button "View results" at bounding box center [337, 365] width 163 height 40
click at [283, 164] on select "Age Under 18 years old 18-24 years old 25-34 years old 35-44 years old 45-54 ye…" at bounding box center [209, 171] width 228 height 35
select select "min_18"
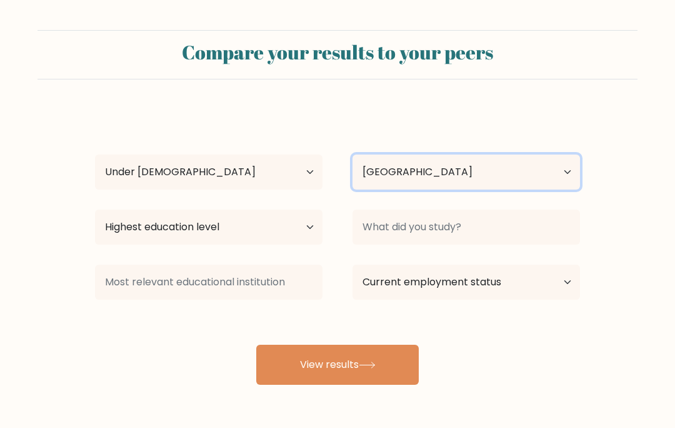
click at [407, 183] on select "Country Afghanistan Albania Algeria American Samoa Andorra Angola Anguilla Anta…" at bounding box center [467, 171] width 228 height 35
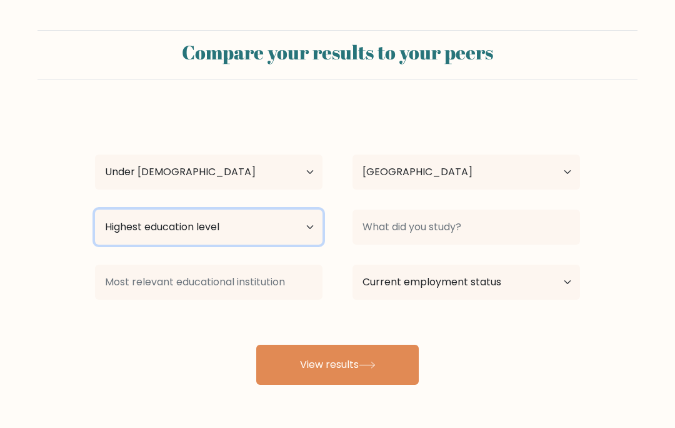
click at [284, 225] on select "Highest education level No schooling Primary Lower Secondary Upper Secondary Oc…" at bounding box center [209, 226] width 228 height 35
select select "primary"
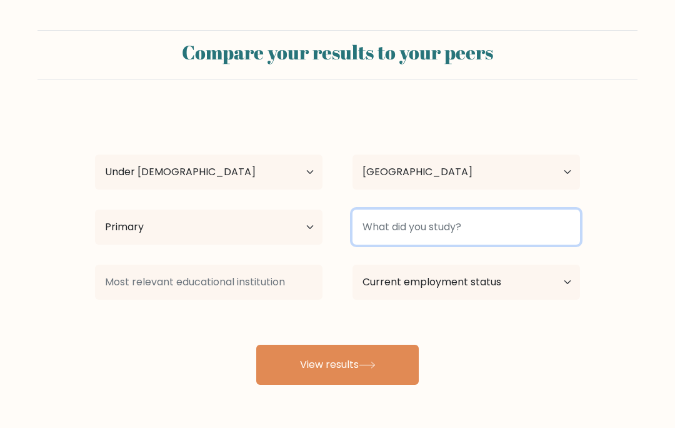
click at [470, 218] on input at bounding box center [467, 226] width 228 height 35
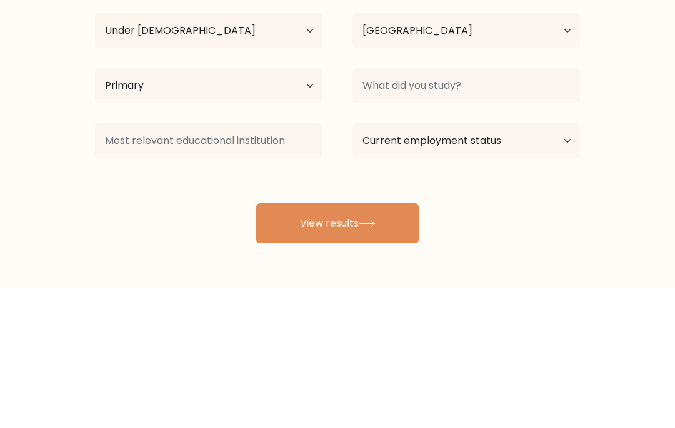
scroll to position [55, 0]
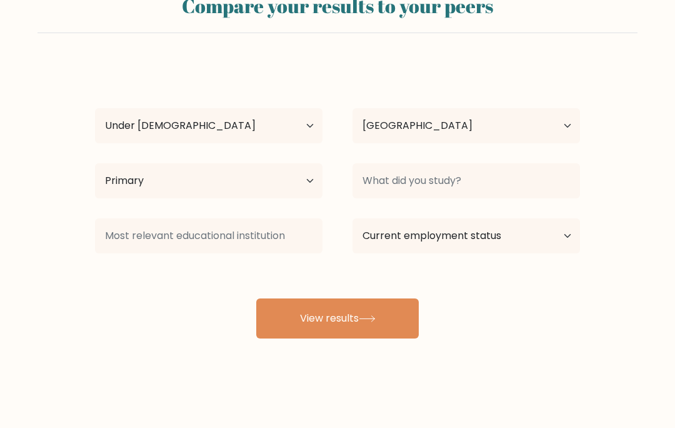
click at [365, 315] on icon at bounding box center [367, 318] width 17 height 7
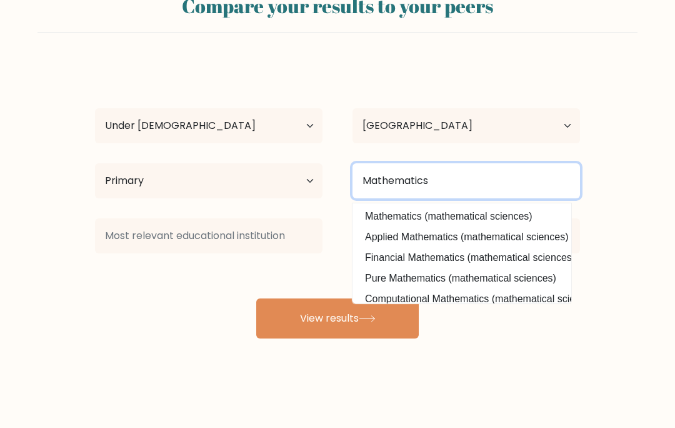
type input "Mathematics"
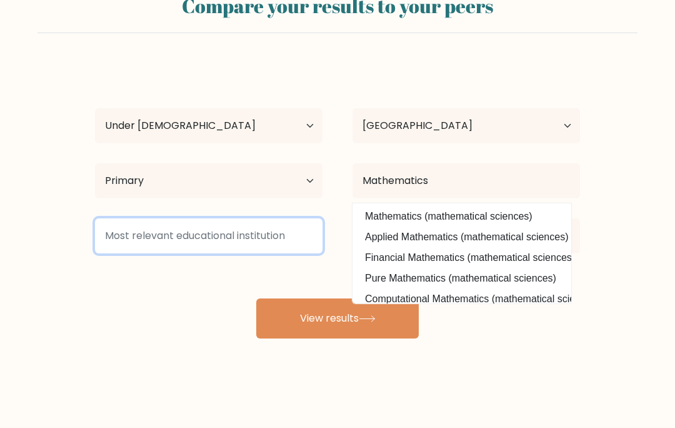
click at [149, 230] on input at bounding box center [209, 235] width 228 height 35
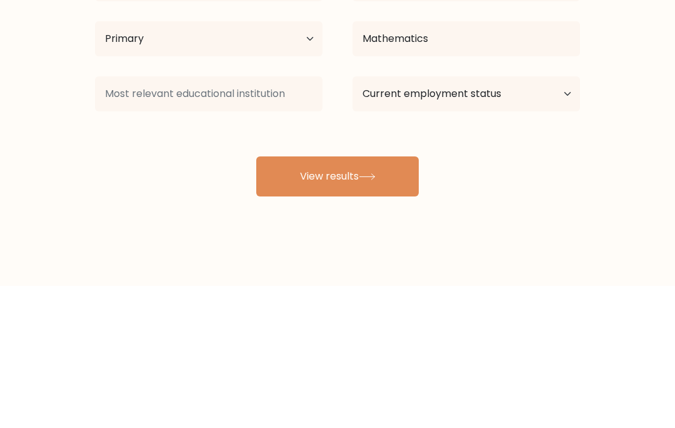
click at [372, 298] on button "View results" at bounding box center [337, 318] width 163 height 40
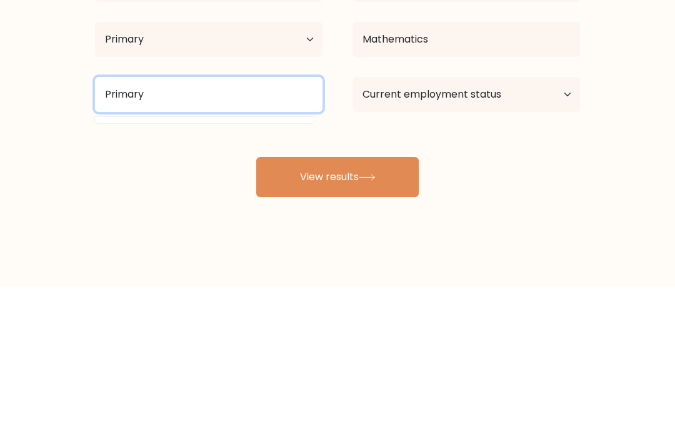
type input "Primary"
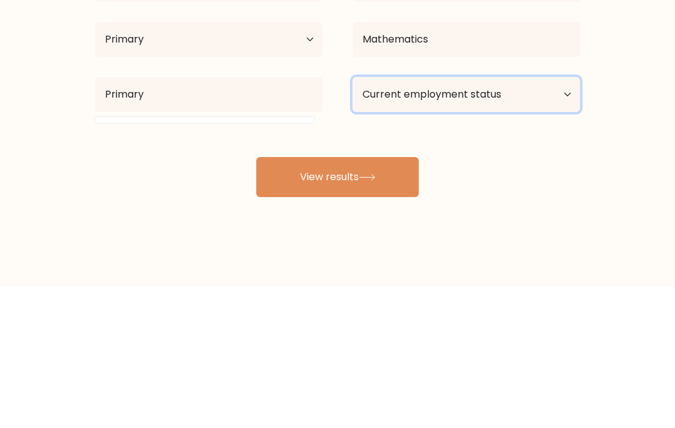
click at [493, 218] on select "Current employment status Employed Student Retired Other / prefer not to answer" at bounding box center [467, 235] width 228 height 35
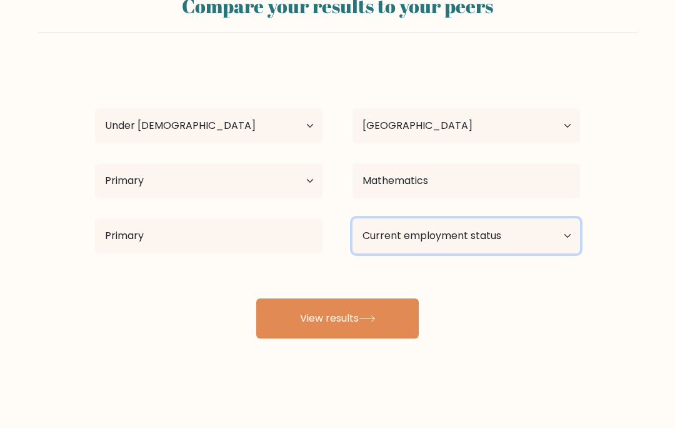
select select "student"
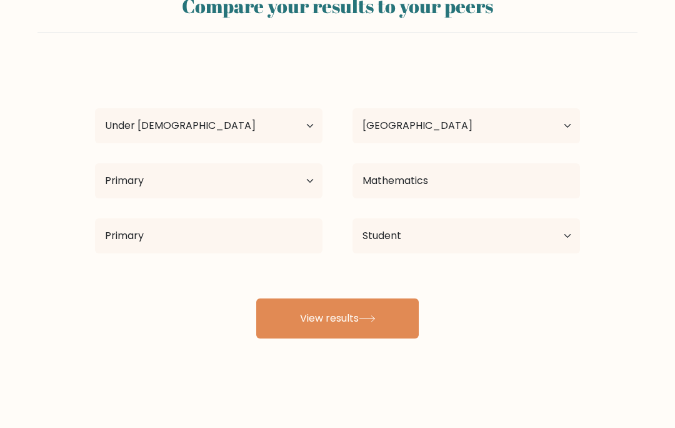
click at [388, 321] on button "View results" at bounding box center [337, 318] width 163 height 40
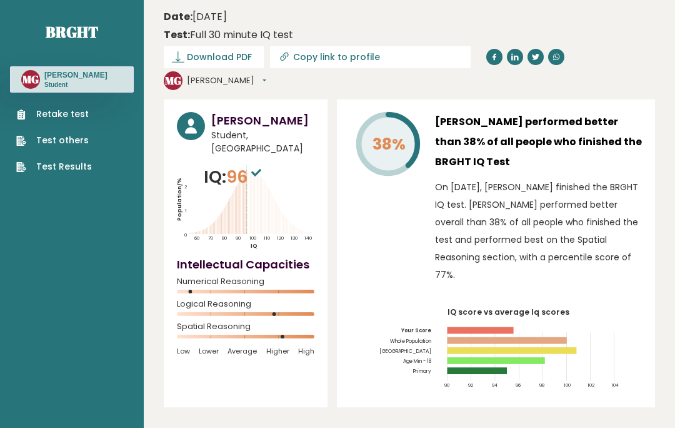
click at [266, 74] on button "[PERSON_NAME]" at bounding box center [226, 80] width 79 height 13
click at [255, 146] on link "Logout" at bounding box center [222, 155] width 68 height 18
